Goal: Information Seeking & Learning: Learn about a topic

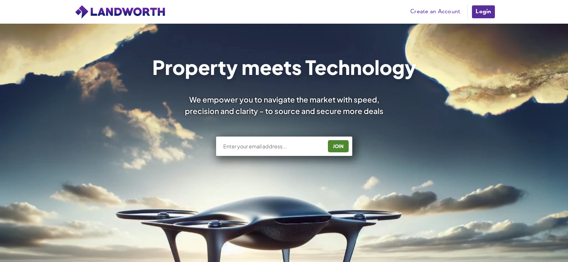
click at [486, 10] on link "Login" at bounding box center [483, 12] width 24 height 14
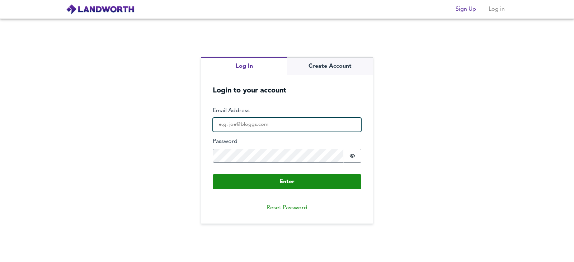
type input "[EMAIL_ADDRESS][DOMAIN_NAME]"
drag, startPoint x: 262, startPoint y: 128, endPoint x: 262, endPoint y: 131, distance: 3.7
click at [262, 128] on input "valuations@osbf.co.uk" at bounding box center [287, 125] width 148 height 14
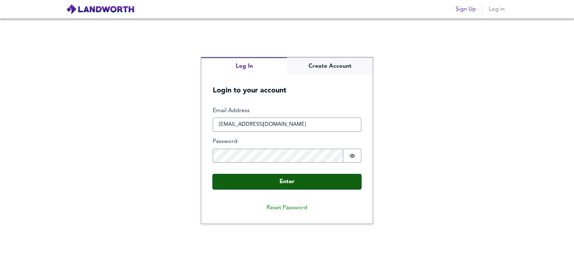
click at [225, 183] on button "Enter" at bounding box center [287, 181] width 148 height 15
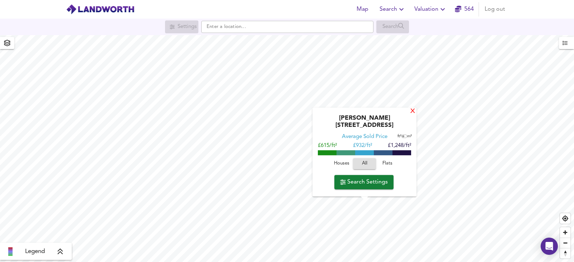
click at [409, 115] on div "X" at bounding box center [412, 111] width 6 height 7
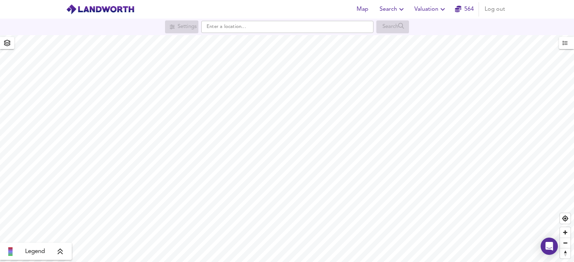
click at [436, 15] on button "Valuation" at bounding box center [430, 9] width 38 height 14
click at [438, 11] on icon "button" at bounding box center [442, 9] width 9 height 9
click at [434, 15] on button "Valuation" at bounding box center [430, 9] width 38 height 14
click at [418, 41] on li "Valuation Report History" at bounding box center [431, 38] width 86 height 13
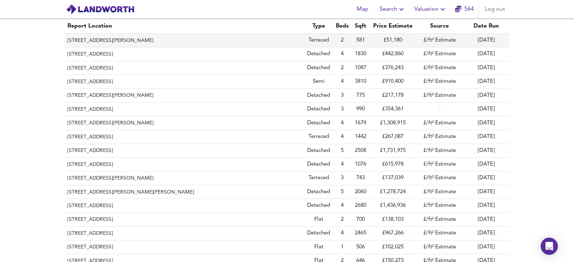
click at [237, 43] on th "60 Bolton Street, Blackpool, FY1 6AB" at bounding box center [184, 41] width 239 height 14
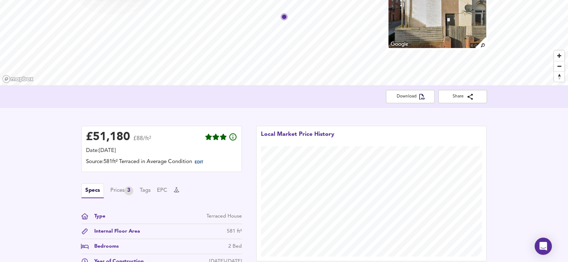
scroll to position [143, 0]
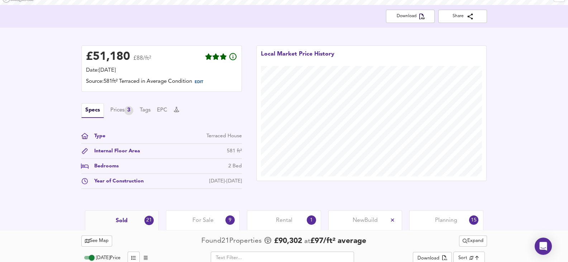
click at [109, 108] on div "Specs Prices 3 Tags EPC" at bounding box center [161, 110] width 161 height 15
click at [111, 109] on div "Prices 3" at bounding box center [121, 110] width 23 height 9
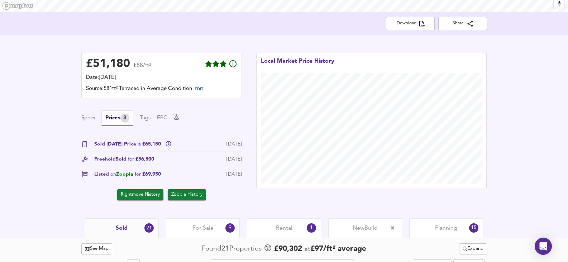
scroll to position [0, 0]
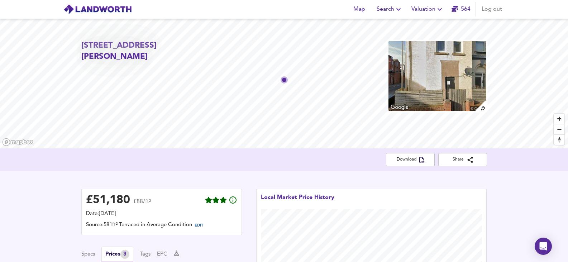
drag, startPoint x: 82, startPoint y: 46, endPoint x: 91, endPoint y: 55, distance: 11.9
click at [91, 55] on h2 "60 Bolton Street, Blackpool, FY1 6AB" at bounding box center [146, 51] width 130 height 23
click at [73, 42] on div "60 Bolton Street, Blackpool, FY1 6AB" at bounding box center [284, 84] width 568 height 130
drag, startPoint x: 82, startPoint y: 50, endPoint x: 97, endPoint y: 61, distance: 18.4
click at [97, 61] on h2 "60 Bolton Street, Blackpool, FY1 6AB" at bounding box center [146, 51] width 130 height 23
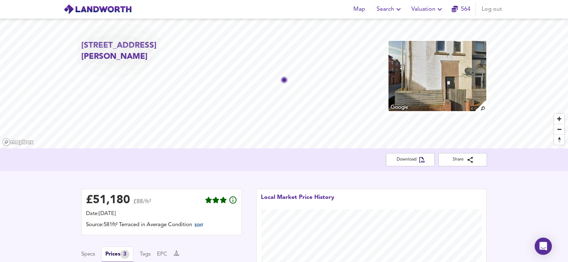
copy h2 "60 Bolton Street, Blackpool, FY1 6AB"
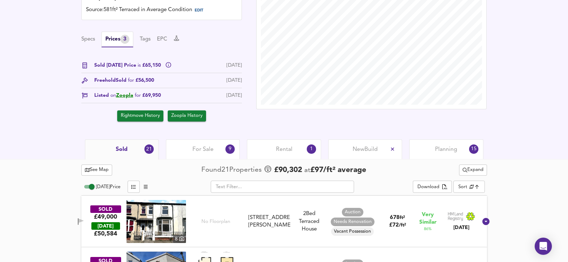
click at [453, 153] on span "Planning" at bounding box center [446, 150] width 22 height 8
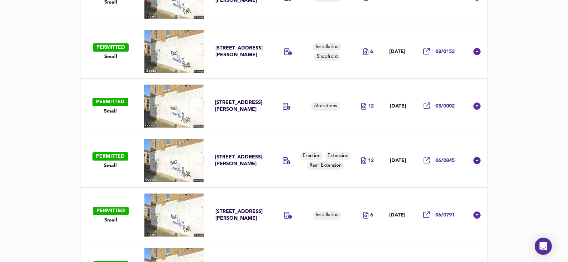
scroll to position [755, 0]
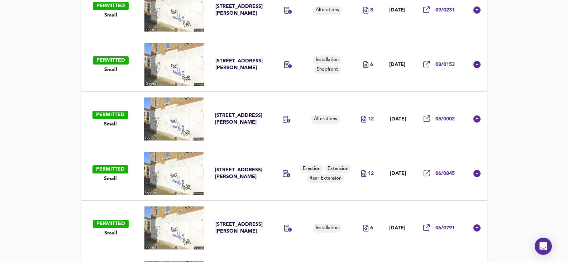
click at [274, 137] on td at bounding box center [289, 119] width 34 height 54
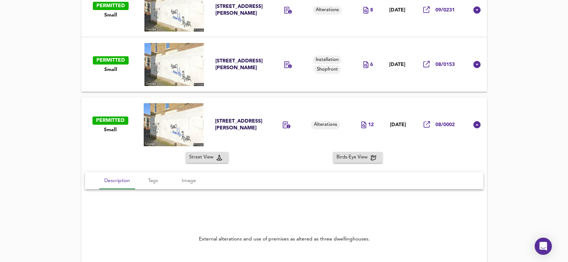
scroll to position [719, 0]
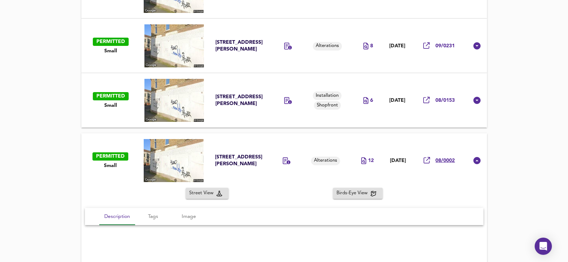
click at [441, 163] on span "08/0002" at bounding box center [445, 160] width 19 height 7
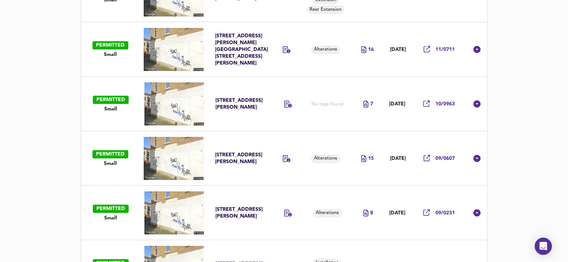
scroll to position [432, 0]
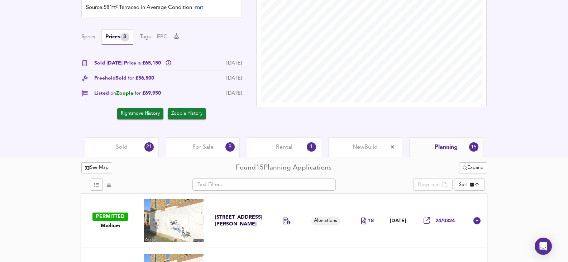
click at [291, 150] on span "Rental" at bounding box center [284, 147] width 16 height 8
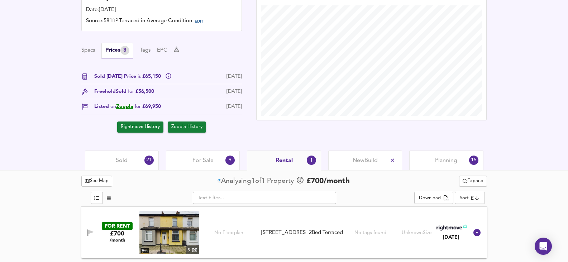
scroll to position [204, 0]
click at [210, 161] on span "For Sale" at bounding box center [203, 161] width 21 height 8
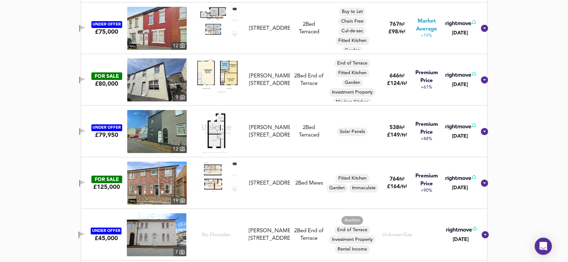
scroll to position [576, 0]
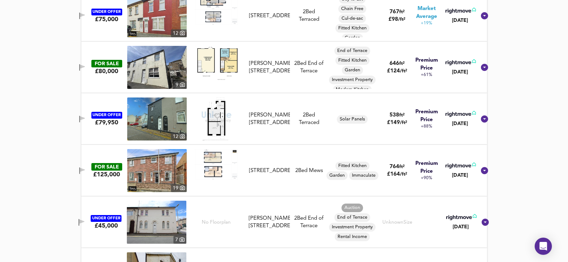
click at [150, 105] on img at bounding box center [157, 119] width 60 height 43
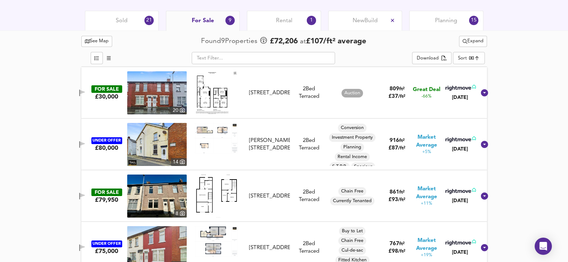
scroll to position [259, 0]
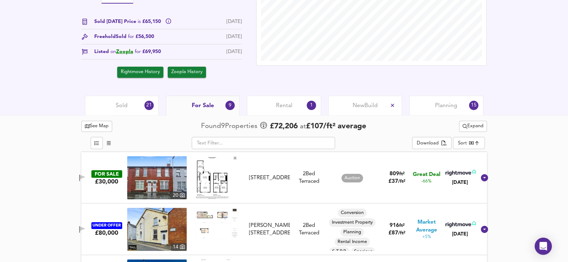
click at [91, 97] on div "Sold 21" at bounding box center [122, 106] width 74 height 20
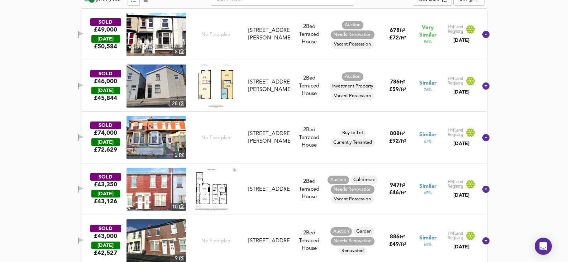
scroll to position [366, 0]
